Goal: Navigation & Orientation: Find specific page/section

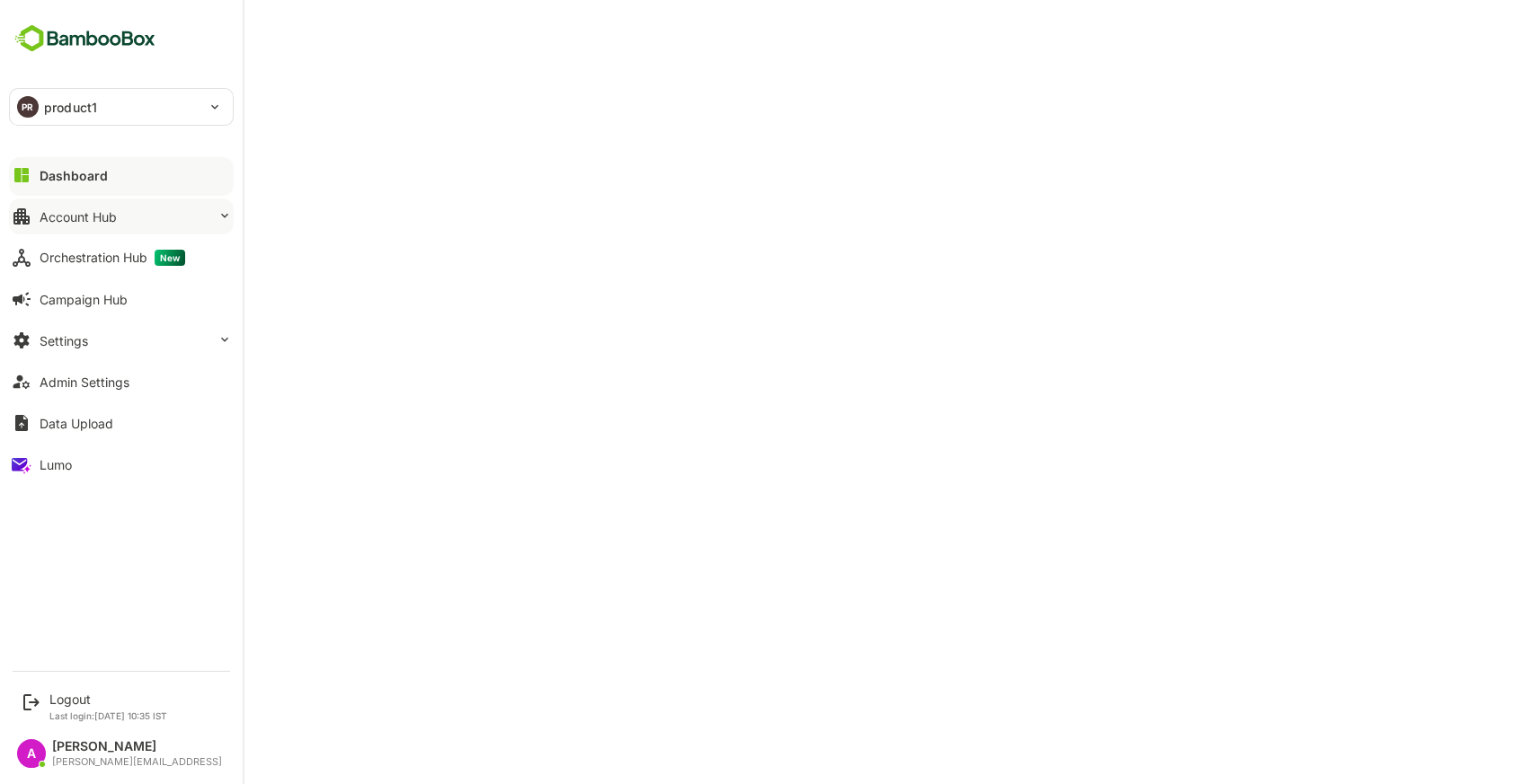
click at [93, 219] on div "Account Hub" at bounding box center [78, 217] width 77 height 15
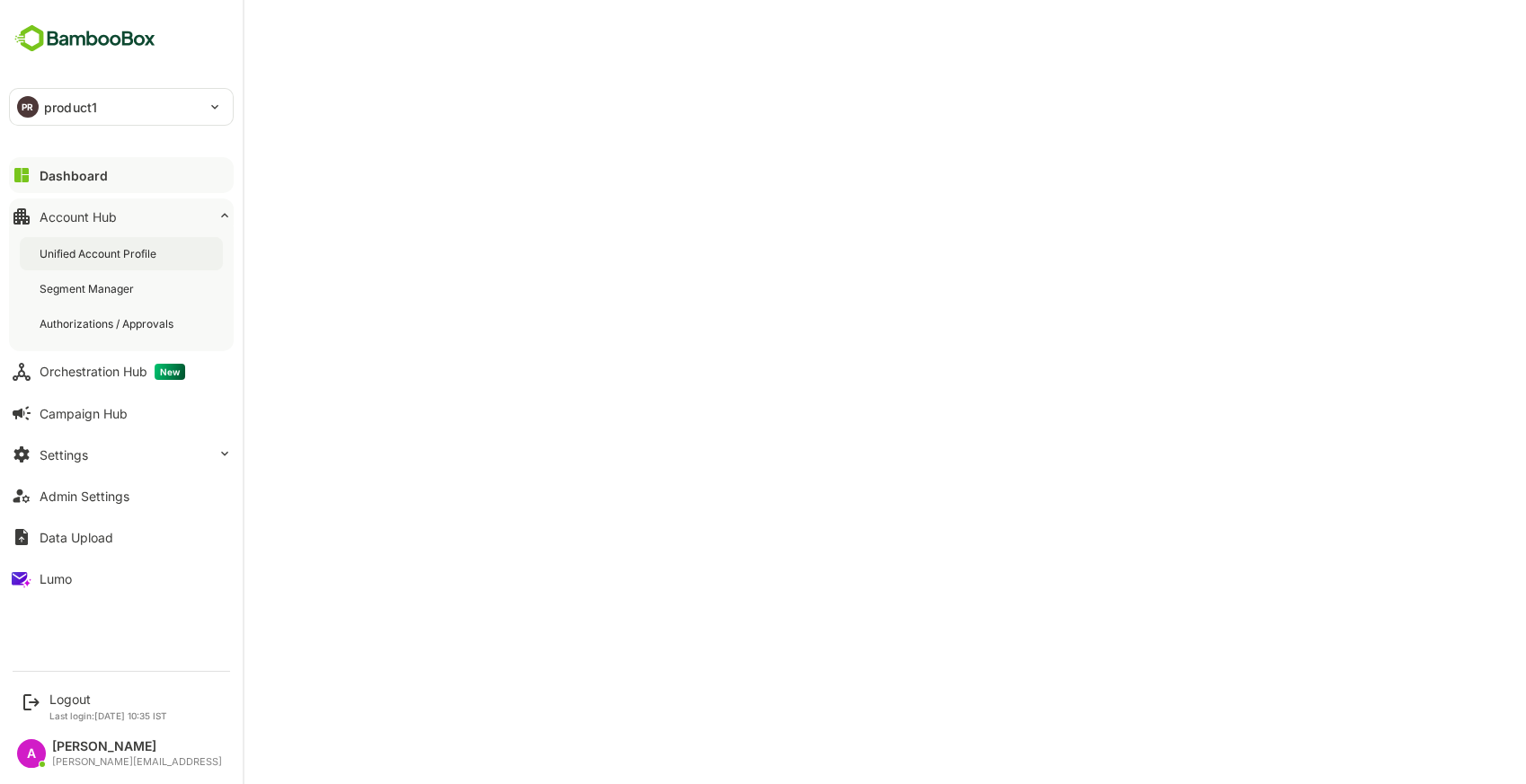
click at [116, 242] on div "Unified Account Profile" at bounding box center [122, 254] width 203 height 33
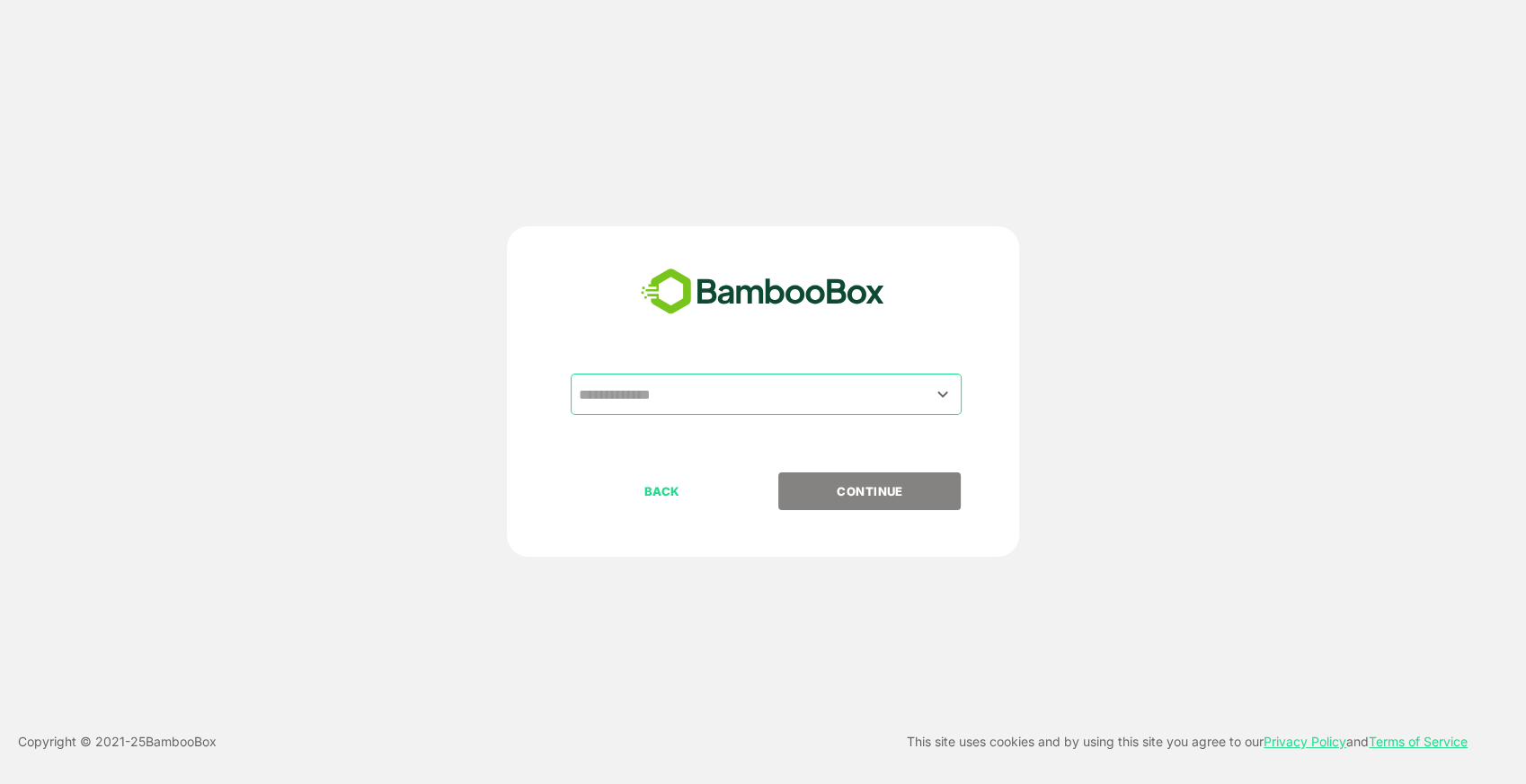
click at [758, 374] on div "​" at bounding box center [765, 393] width 391 height 41
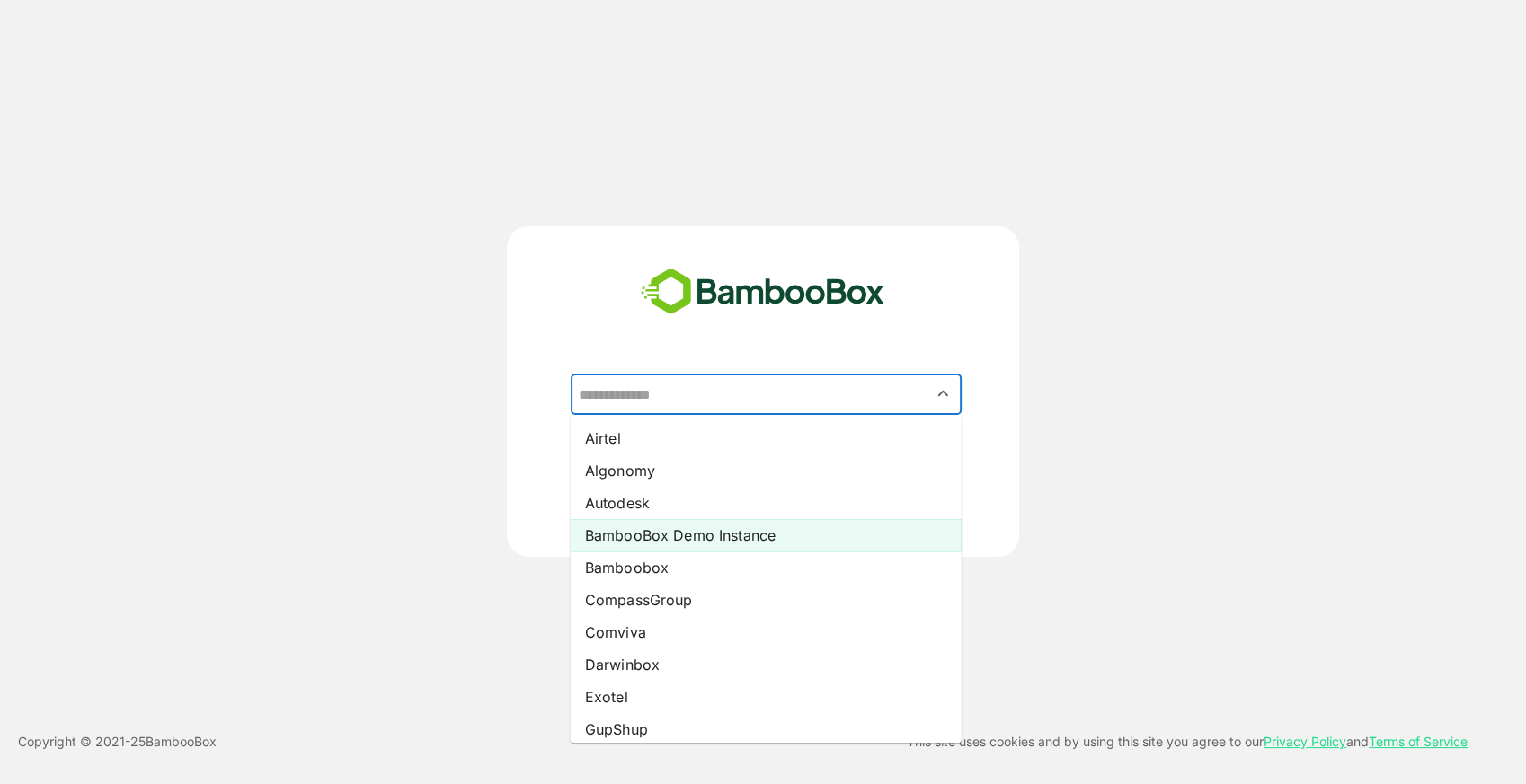
click at [756, 537] on li "BambooBox Demo Instance" at bounding box center [765, 535] width 391 height 32
type input "**********"
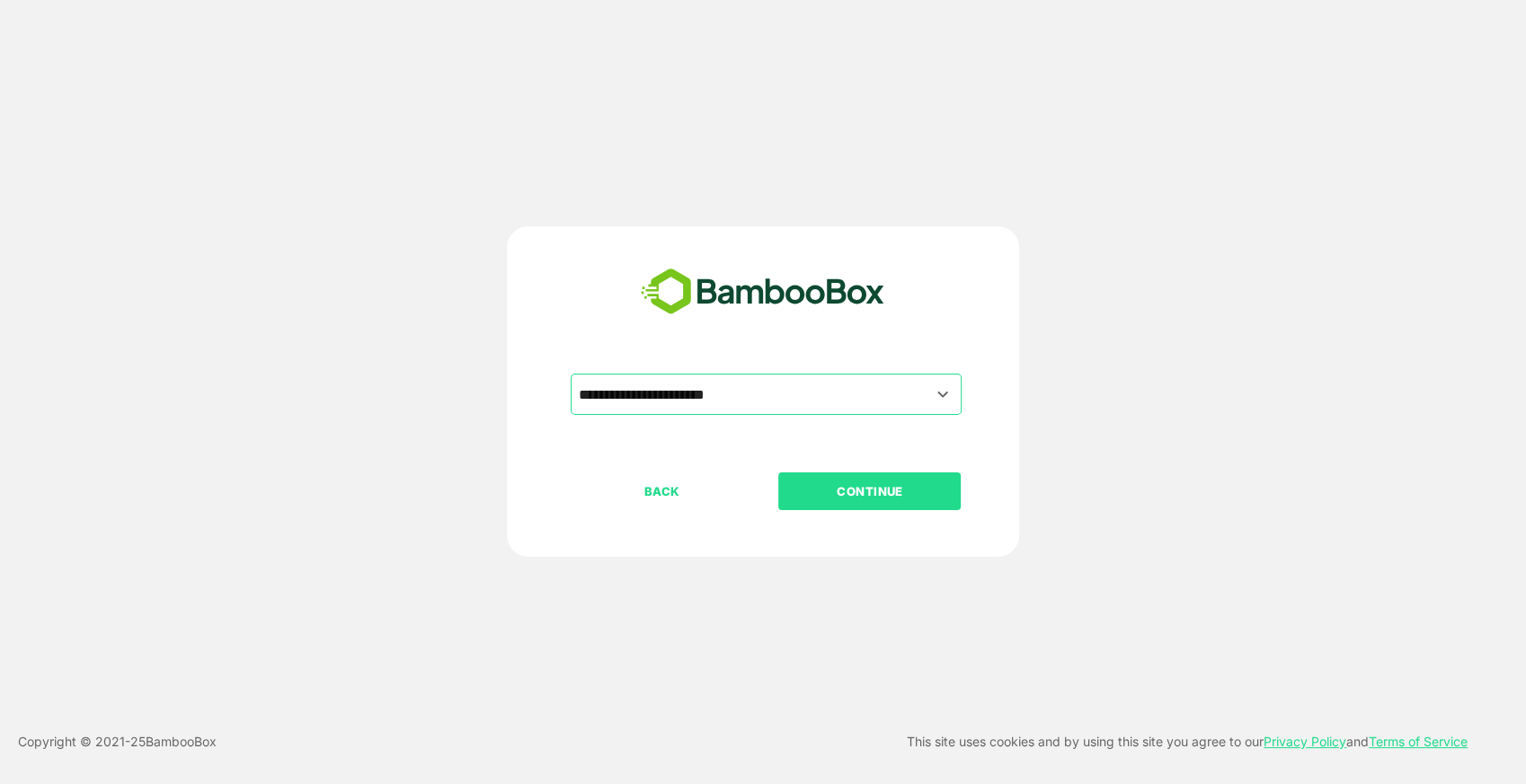
click at [852, 488] on p "CONTINUE" at bounding box center [869, 491] width 180 height 20
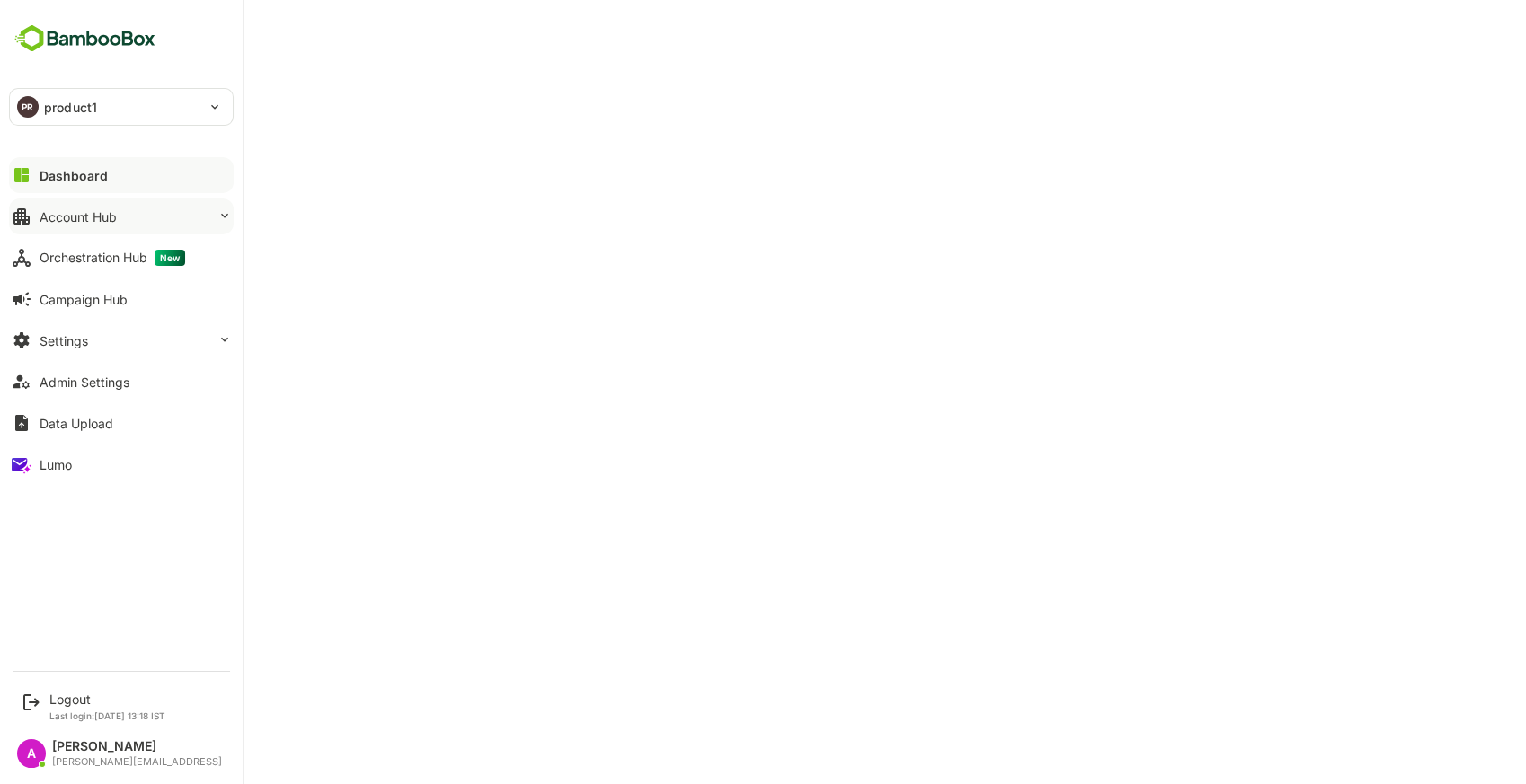
click at [68, 209] on div "Account Hub" at bounding box center [78, 217] width 77 height 15
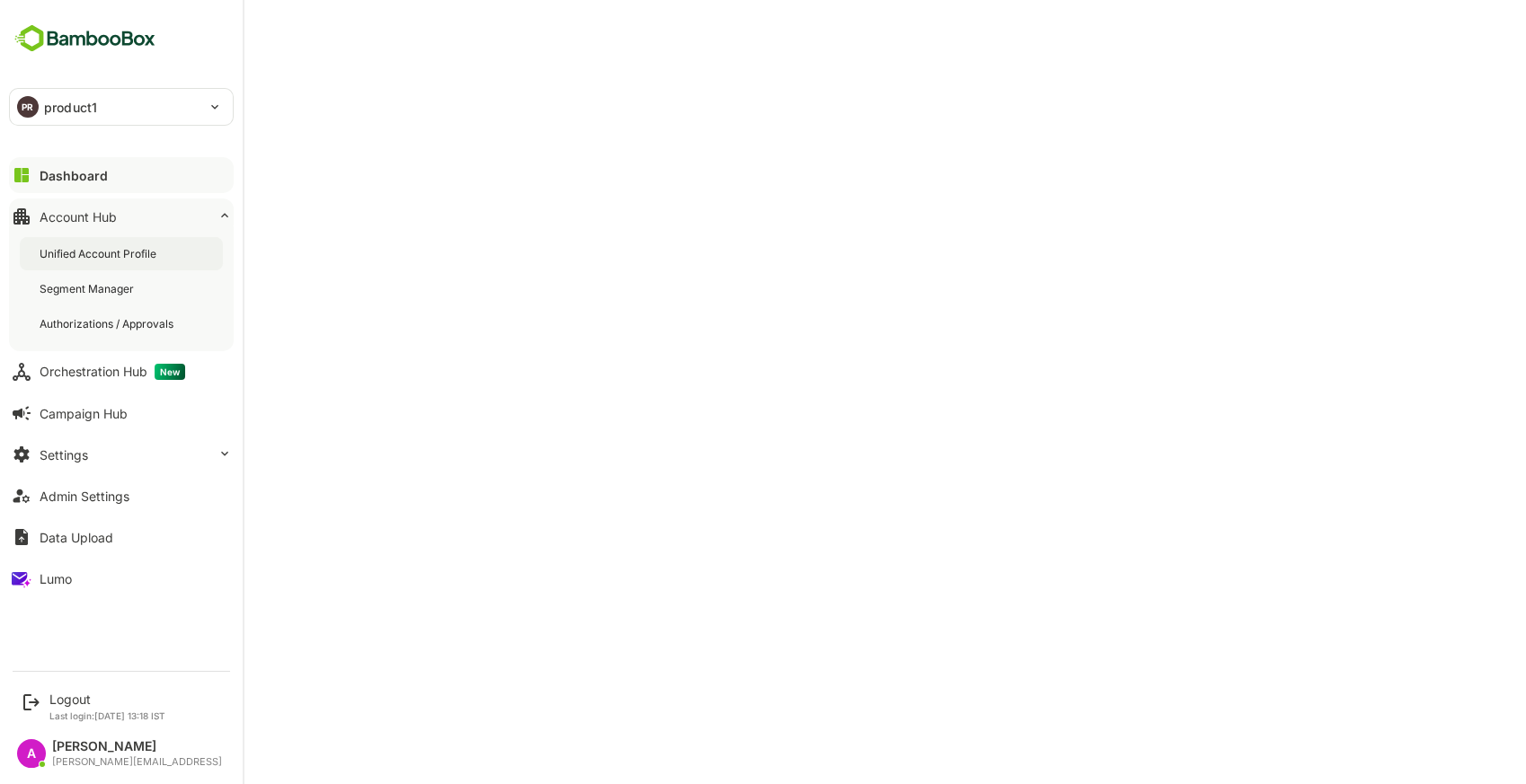
click at [124, 249] on div "Unified Account Profile" at bounding box center [100, 254] width 121 height 15
click at [124, 175] on button "Dashboard" at bounding box center [121, 175] width 224 height 36
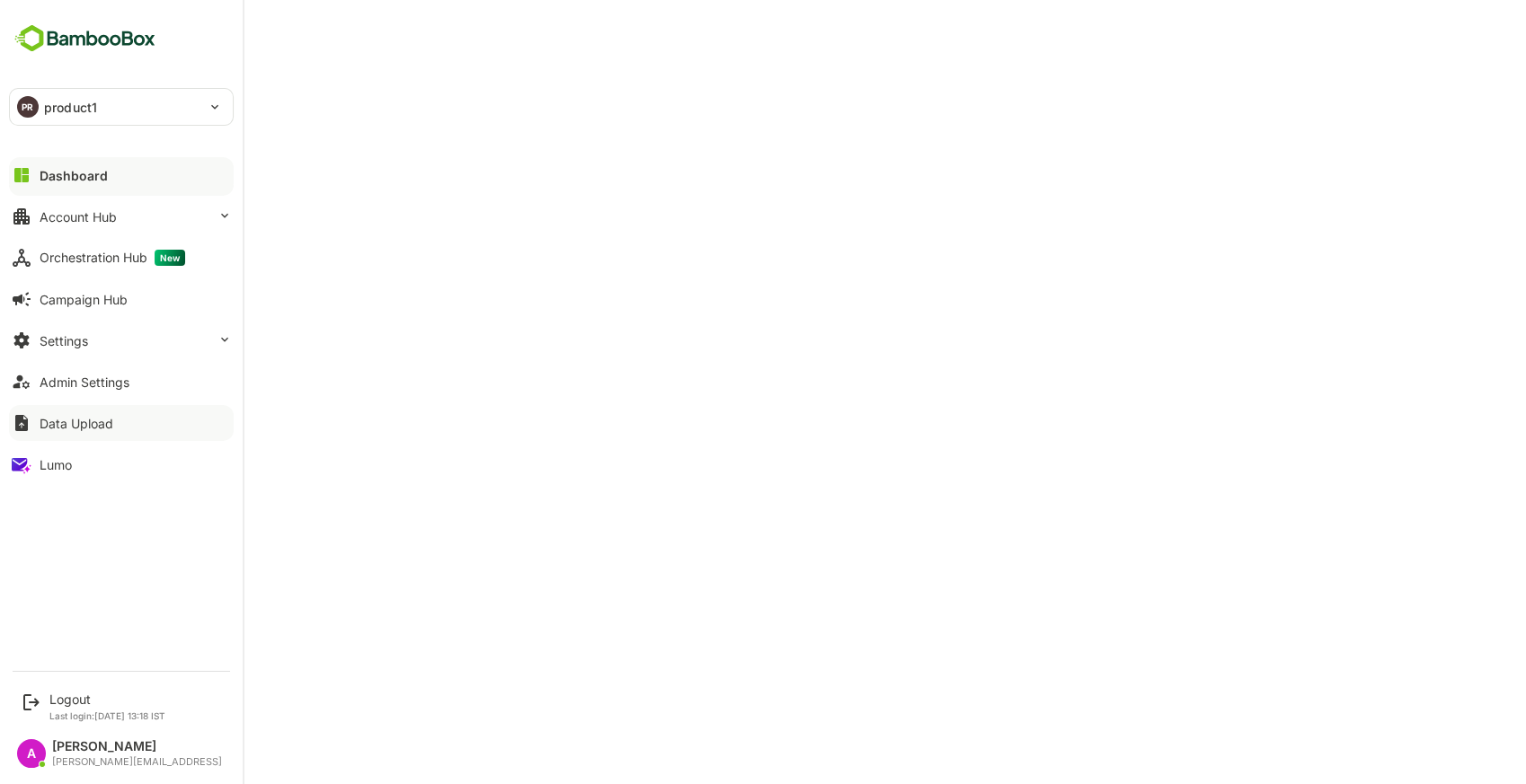
click at [80, 427] on div "Data Upload" at bounding box center [77, 424] width 74 height 15
click at [112, 228] on button "Account Hub" at bounding box center [121, 217] width 224 height 36
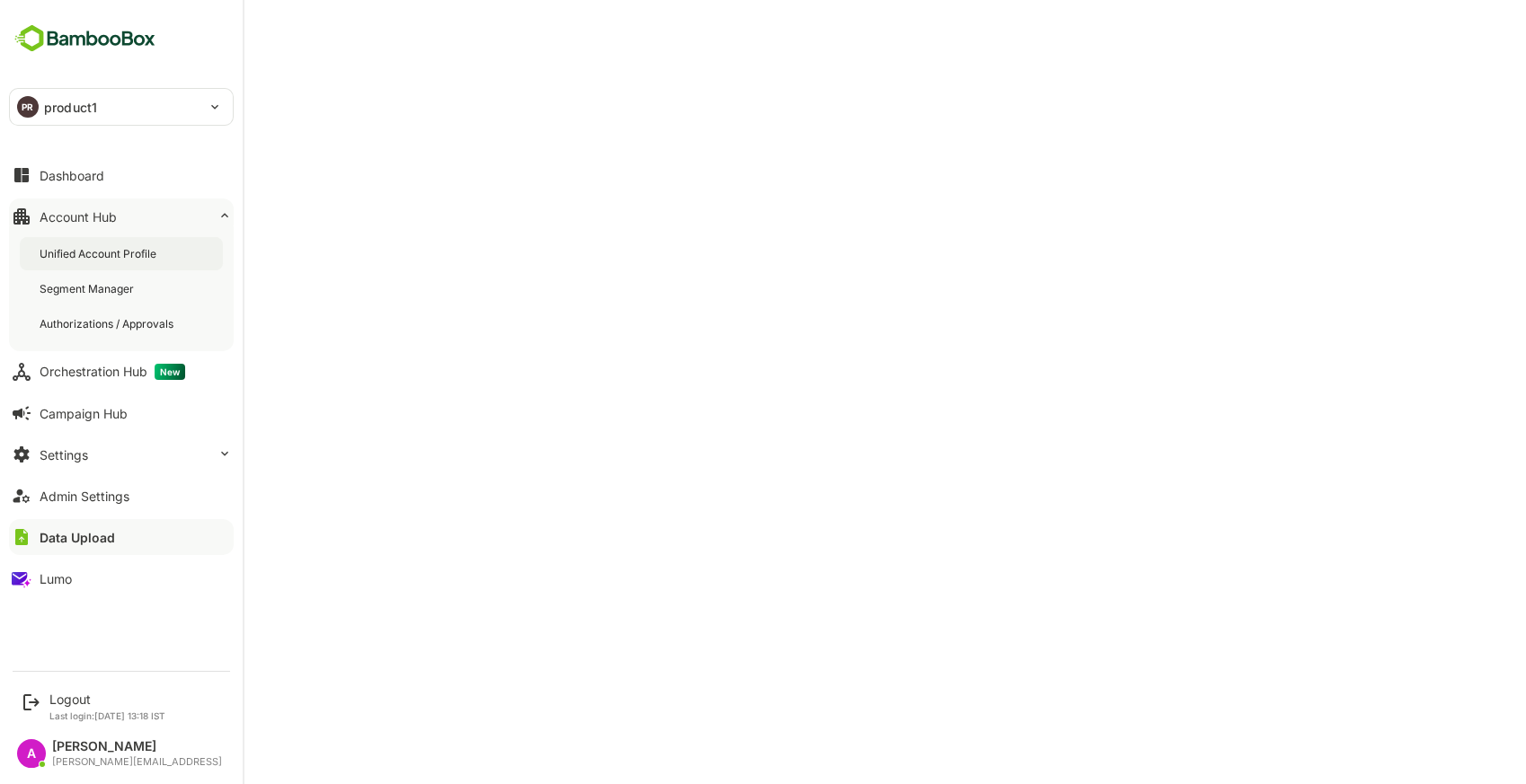
click at [162, 248] on div "Unified Account Profile" at bounding box center [122, 254] width 203 height 33
click at [104, 183] on button "Dashboard" at bounding box center [121, 175] width 224 height 36
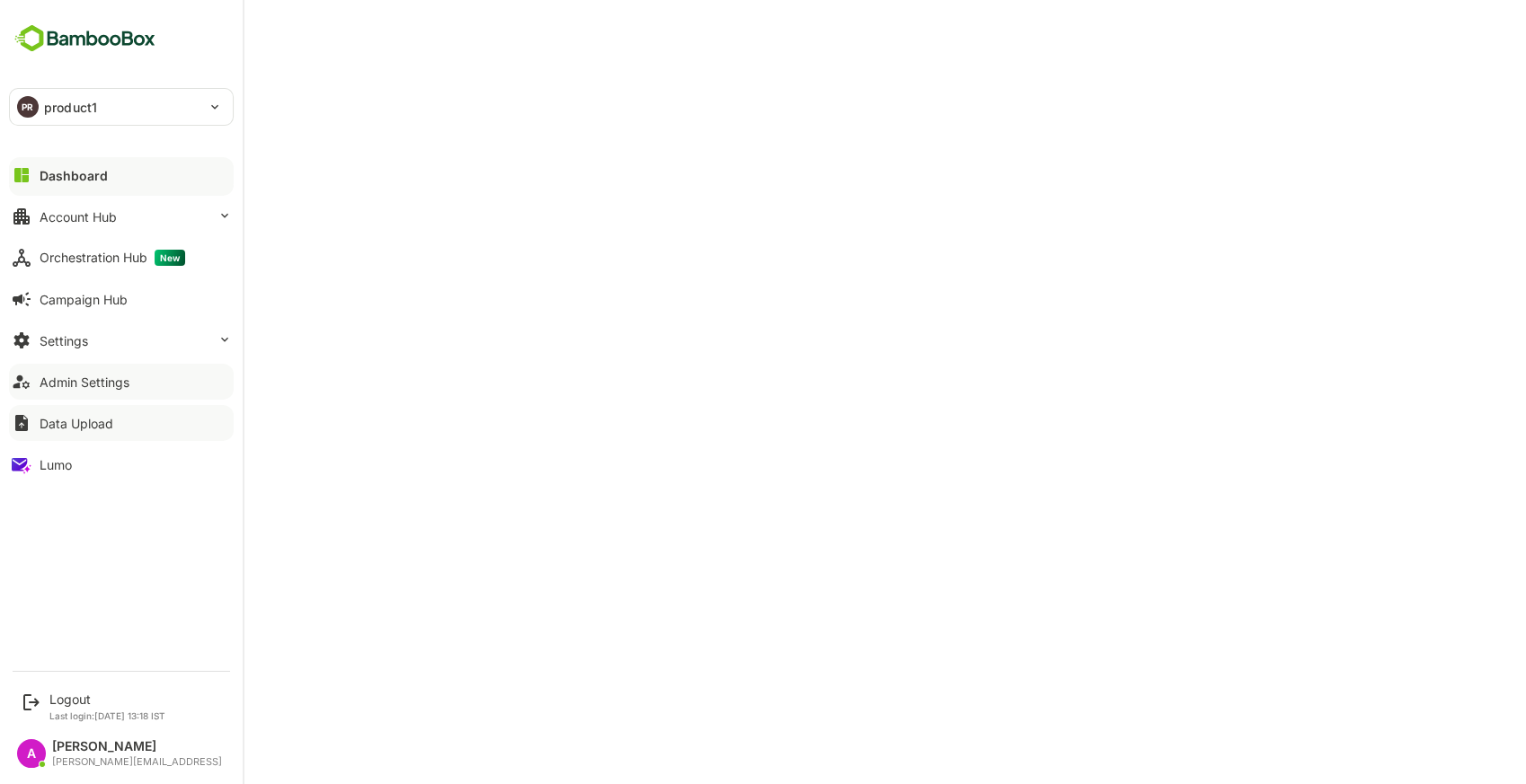
click at [79, 374] on div "Admin Settings" at bounding box center [85, 382] width 90 height 15
